Goal: Information Seeking & Learning: Learn about a topic

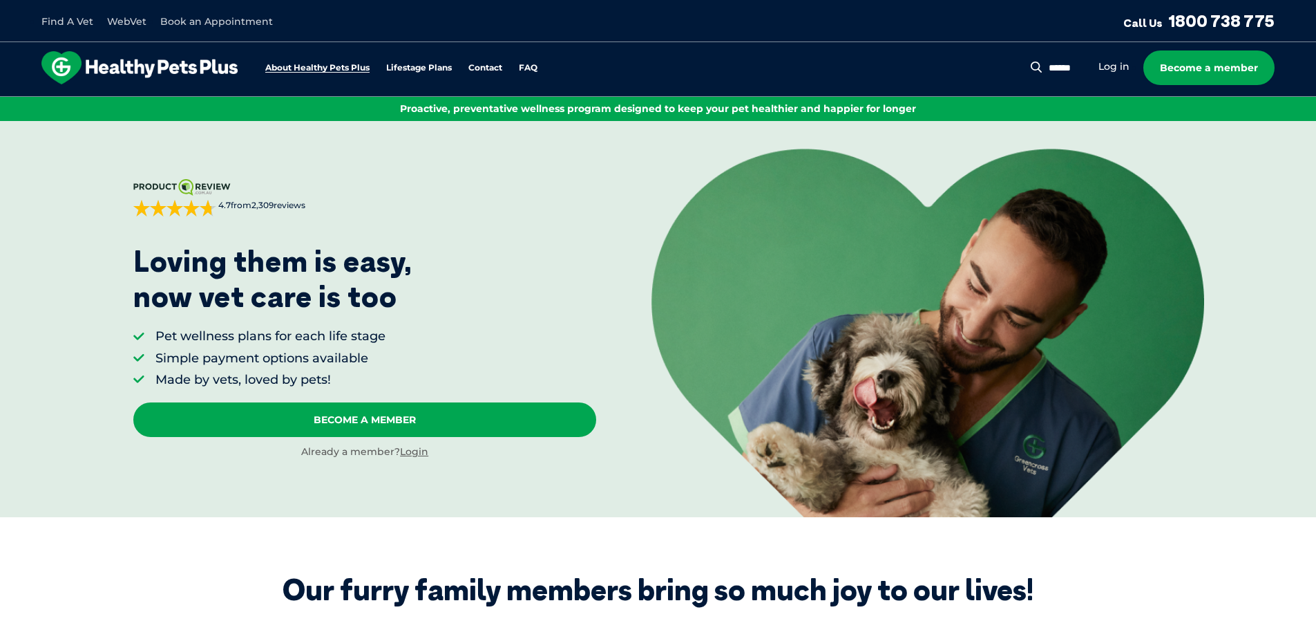
click at [330, 72] on link "About Healthy Pets Plus" at bounding box center [317, 68] width 104 height 9
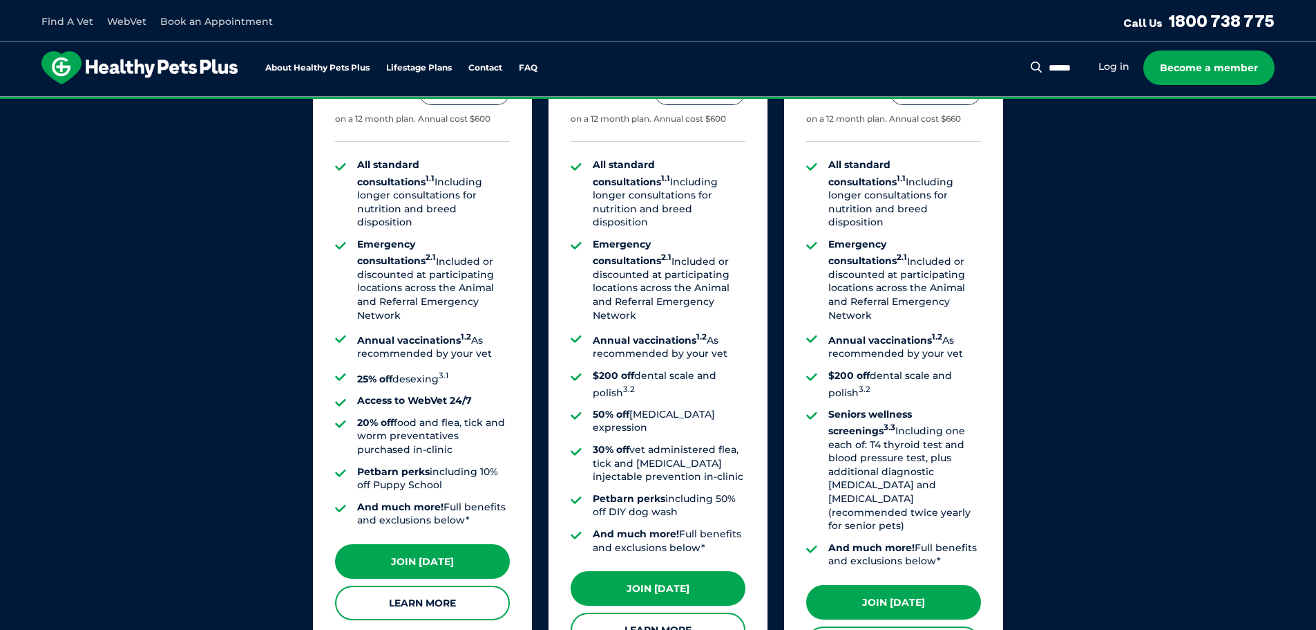
scroll to position [1115, 0]
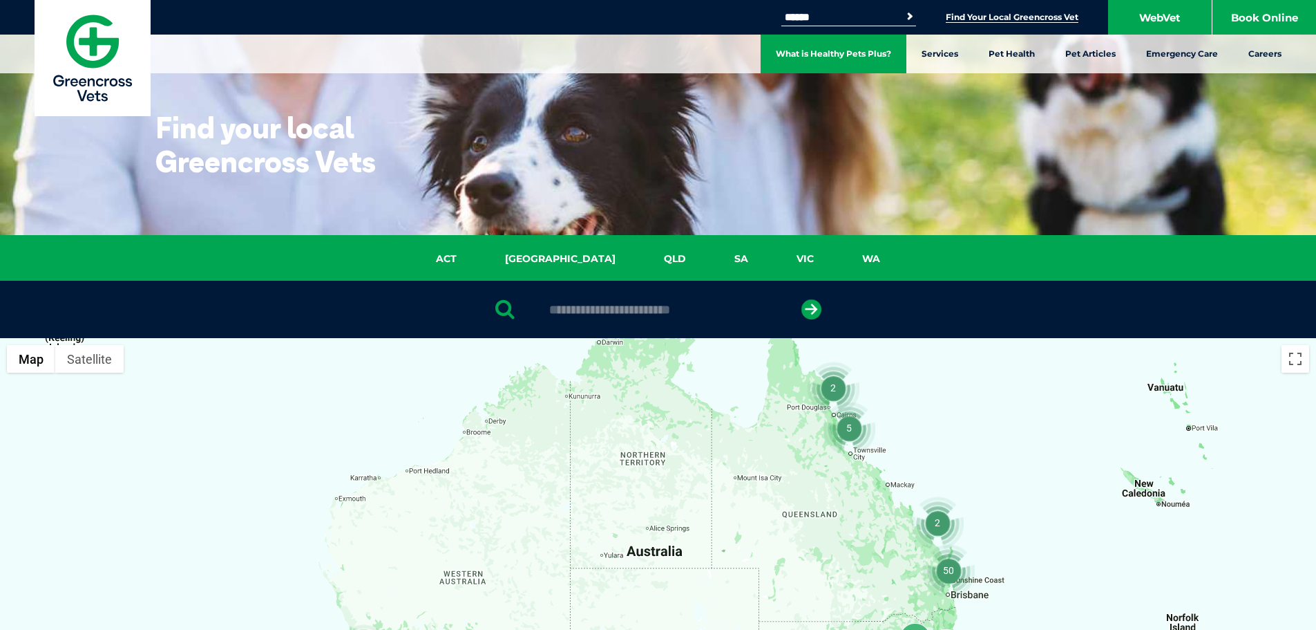
click at [838, 50] on link "What is Healthy Pets Plus?" at bounding box center [834, 54] width 146 height 39
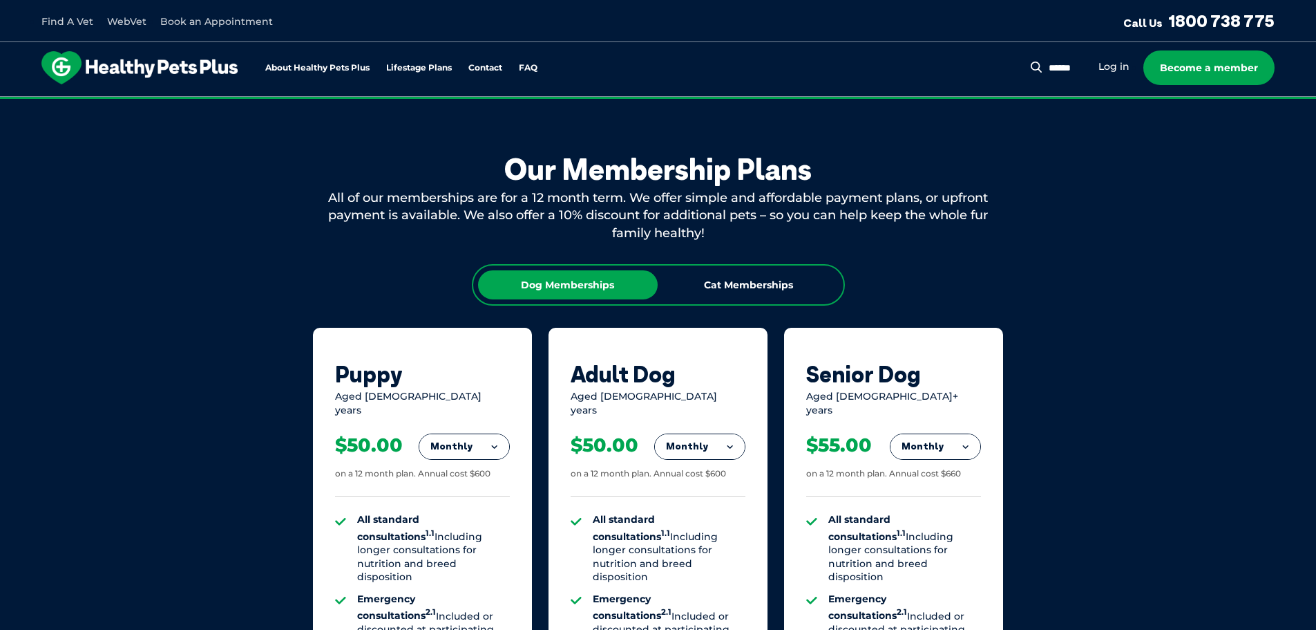
scroll to position [622, 0]
